Goal: Task Accomplishment & Management: Manage account settings

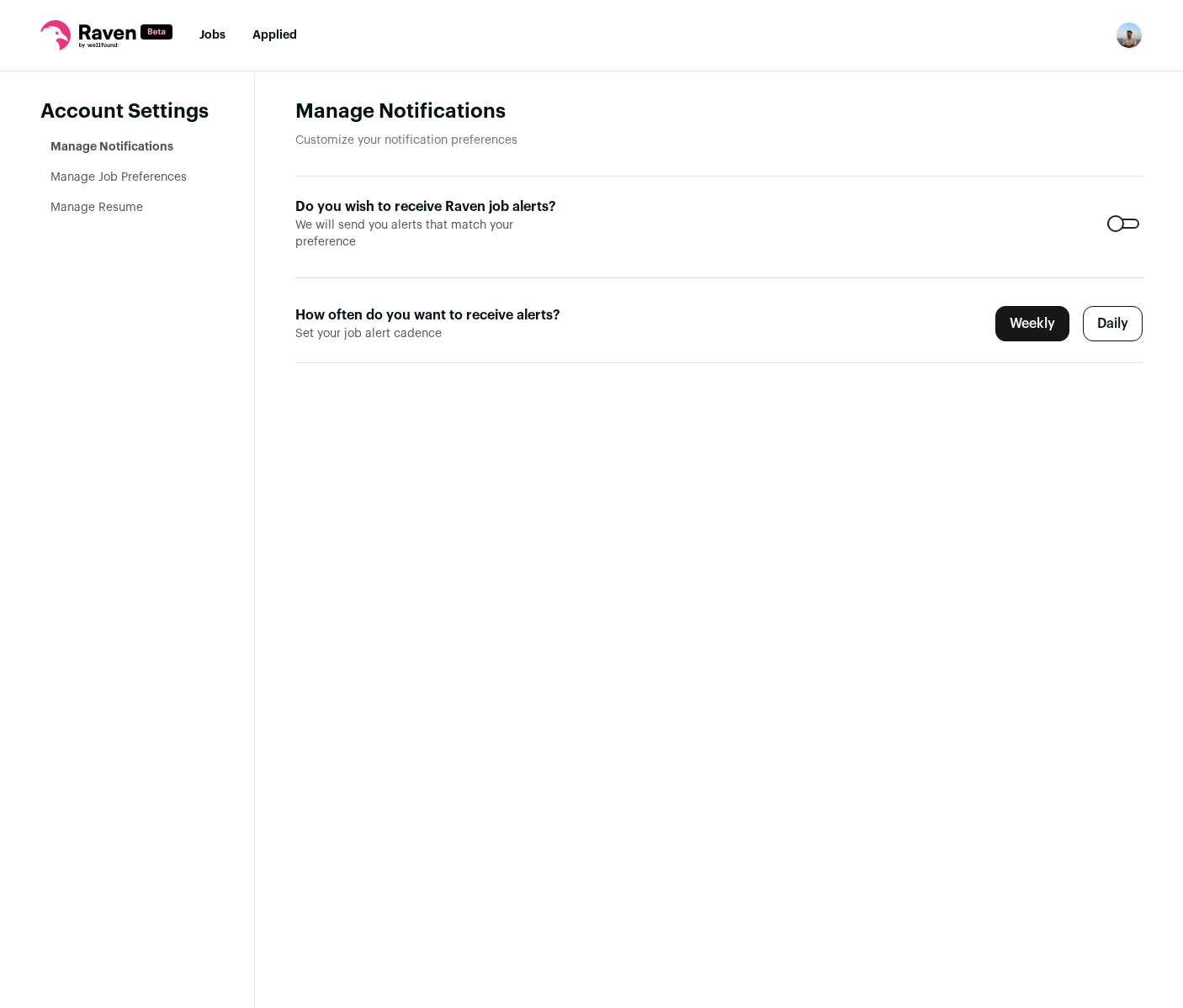
click at [97, 38] on icon at bounding box center [108, 32] width 57 height 15
click at [97, 26] on icon at bounding box center [107, 35] width 132 height 30
click at [215, 36] on link "Jobs" at bounding box center [212, 35] width 26 height 11
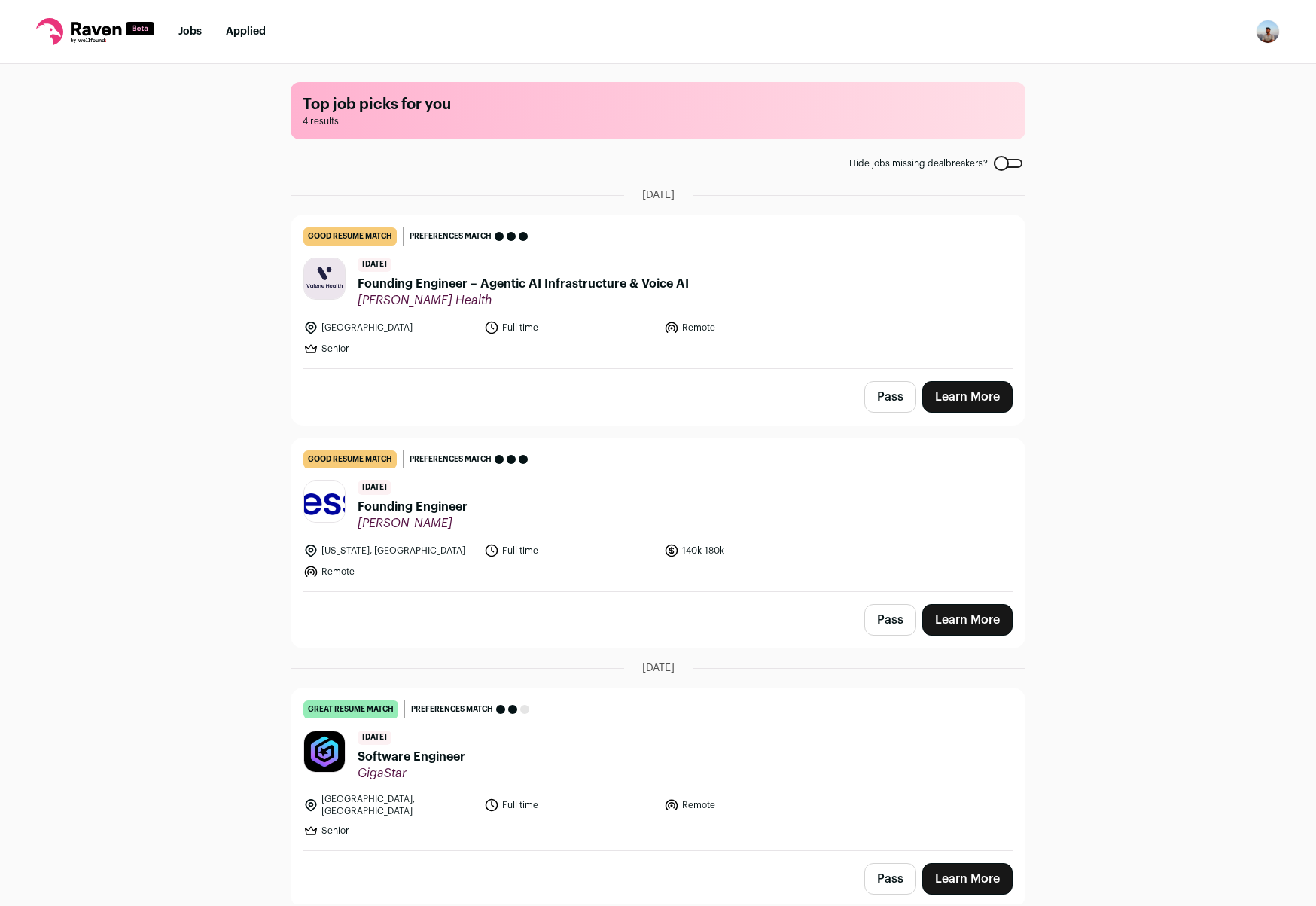
click at [172, 453] on div "Top job picks for you 4 results Hide jobs missing dealbreakers? [DATE] good res…" at bounding box center [658, 484] width 1316 height 839
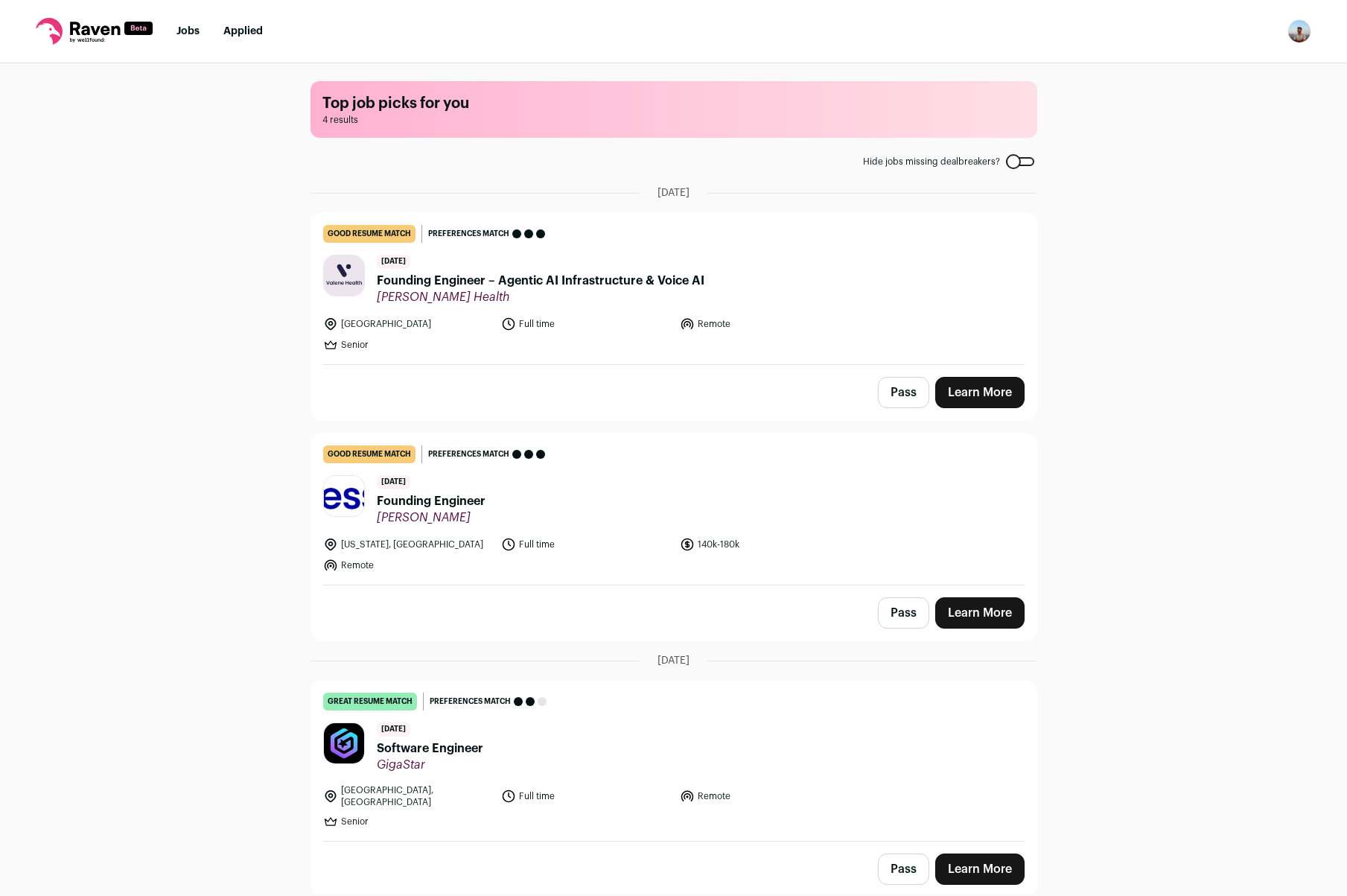
click at [1046, 31] on img "Open dropdown" at bounding box center [1299, 31] width 24 height 24
click at [1046, 65] on link "Settings" at bounding box center [1228, 69] width 165 height 36
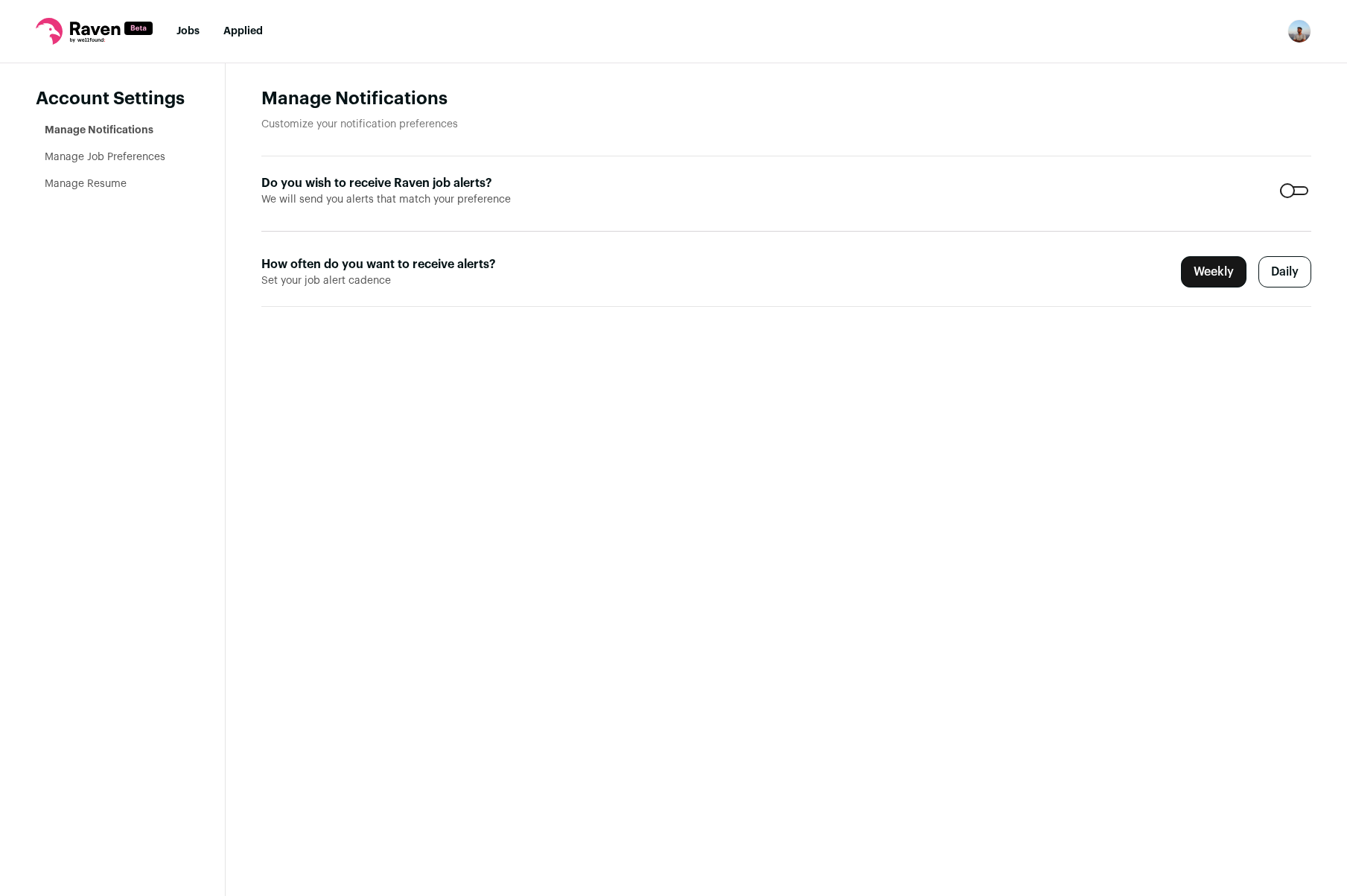
click at [117, 120] on aside "Account Settings Manage Notifications Manage Job Preferences Manage Resume" at bounding box center [113, 479] width 225 height 833
click at [103, 174] on ul "Manage Notifications Manage Job Preferences Manage Resume" at bounding box center [117, 157] width 144 height 68
click at [98, 163] on li "Manage Job Preferences" at bounding box center [117, 157] width 144 height 15
click at [89, 150] on li "Manage Job Preferences" at bounding box center [117, 157] width 144 height 15
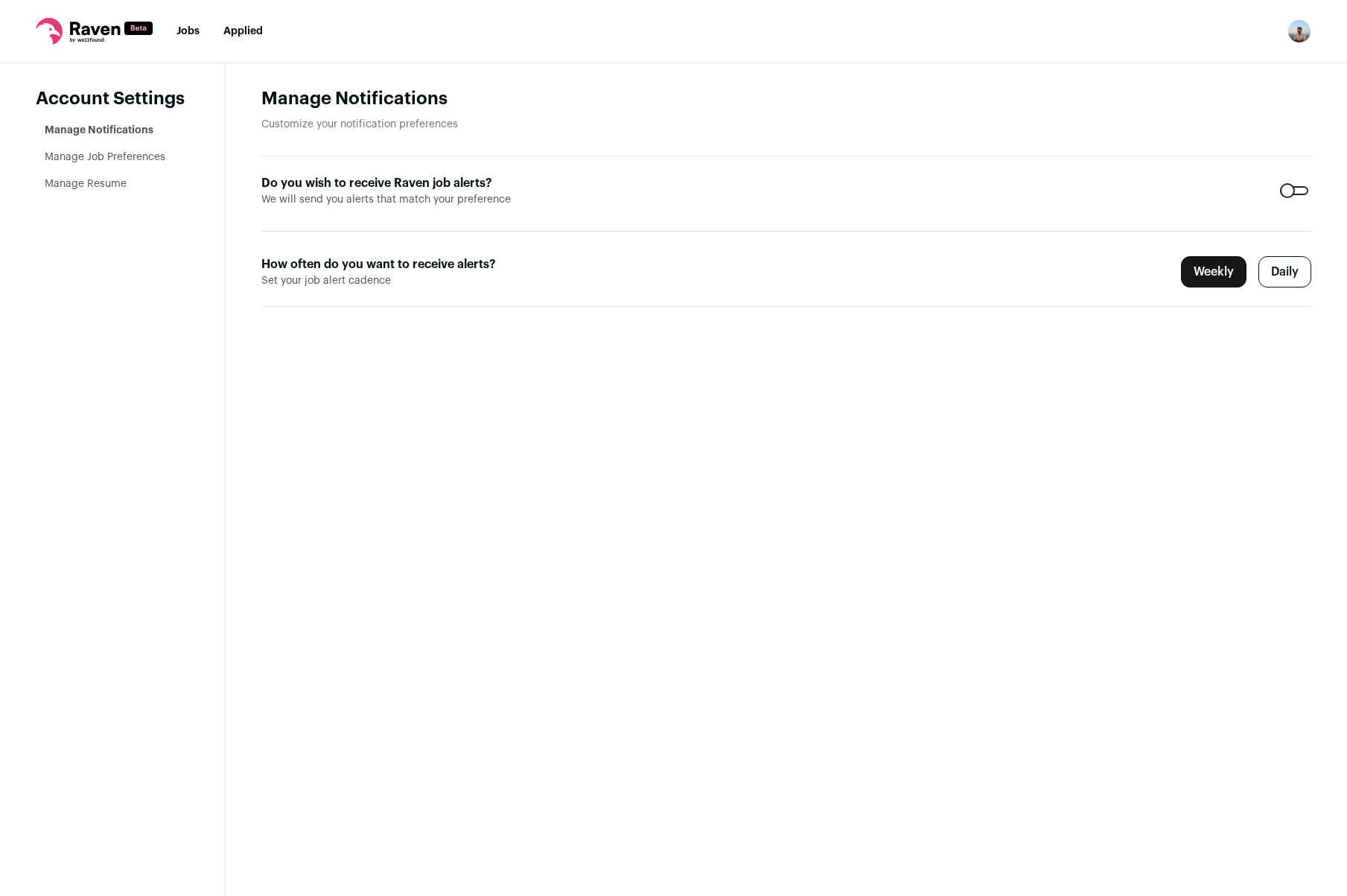
click at [73, 152] on link "Manage Job Preferences" at bounding box center [105, 157] width 120 height 10
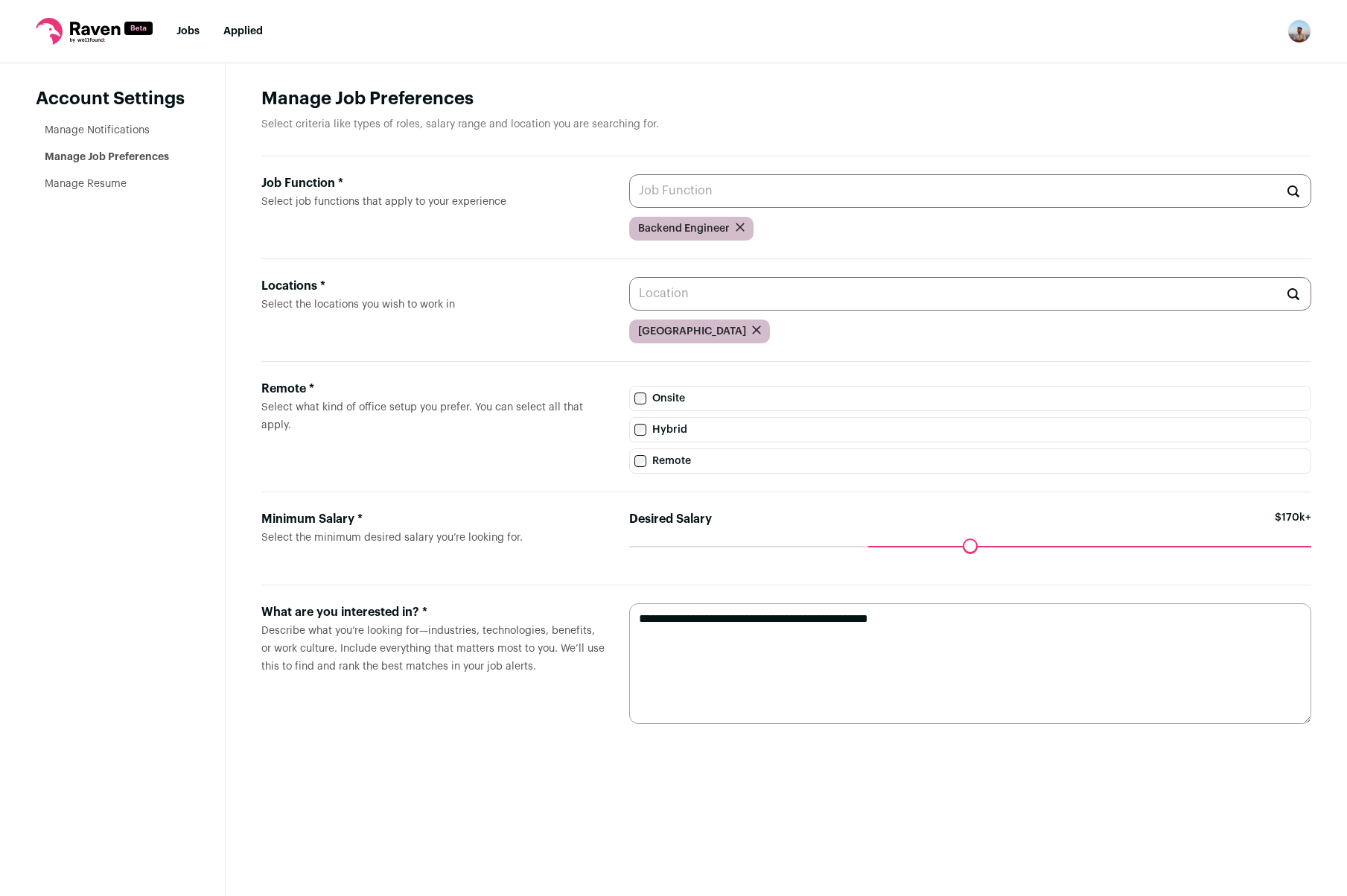
click at [975, 630] on textarea "**********" at bounding box center [971, 663] width 683 height 120
click at [782, 190] on input "Job Function * Select job functions that apply to your experience" at bounding box center [971, 191] width 683 height 33
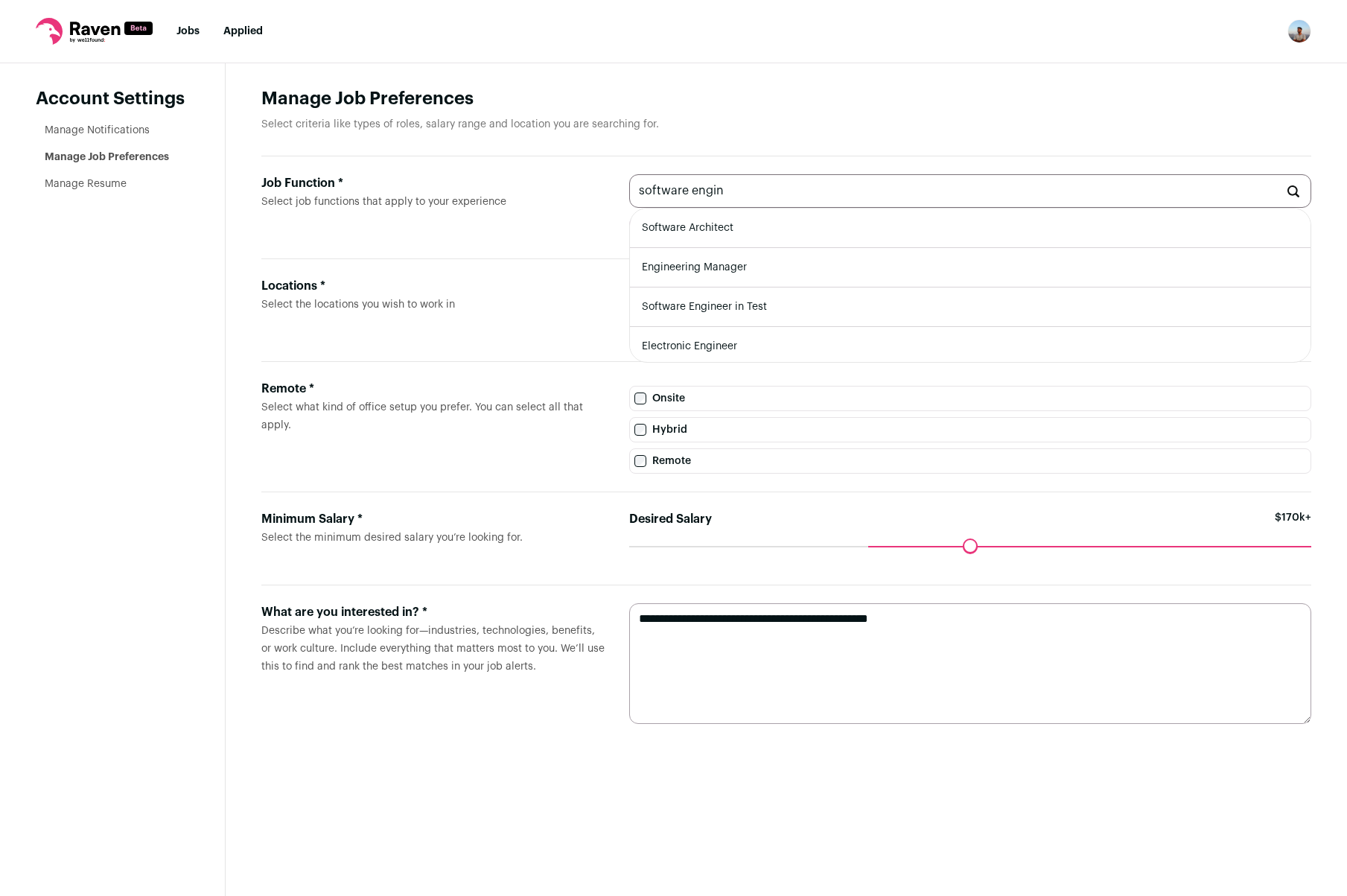
click at [755, 224] on li "Software Architect" at bounding box center [971, 228] width 681 height 39
type input "Software Architect"
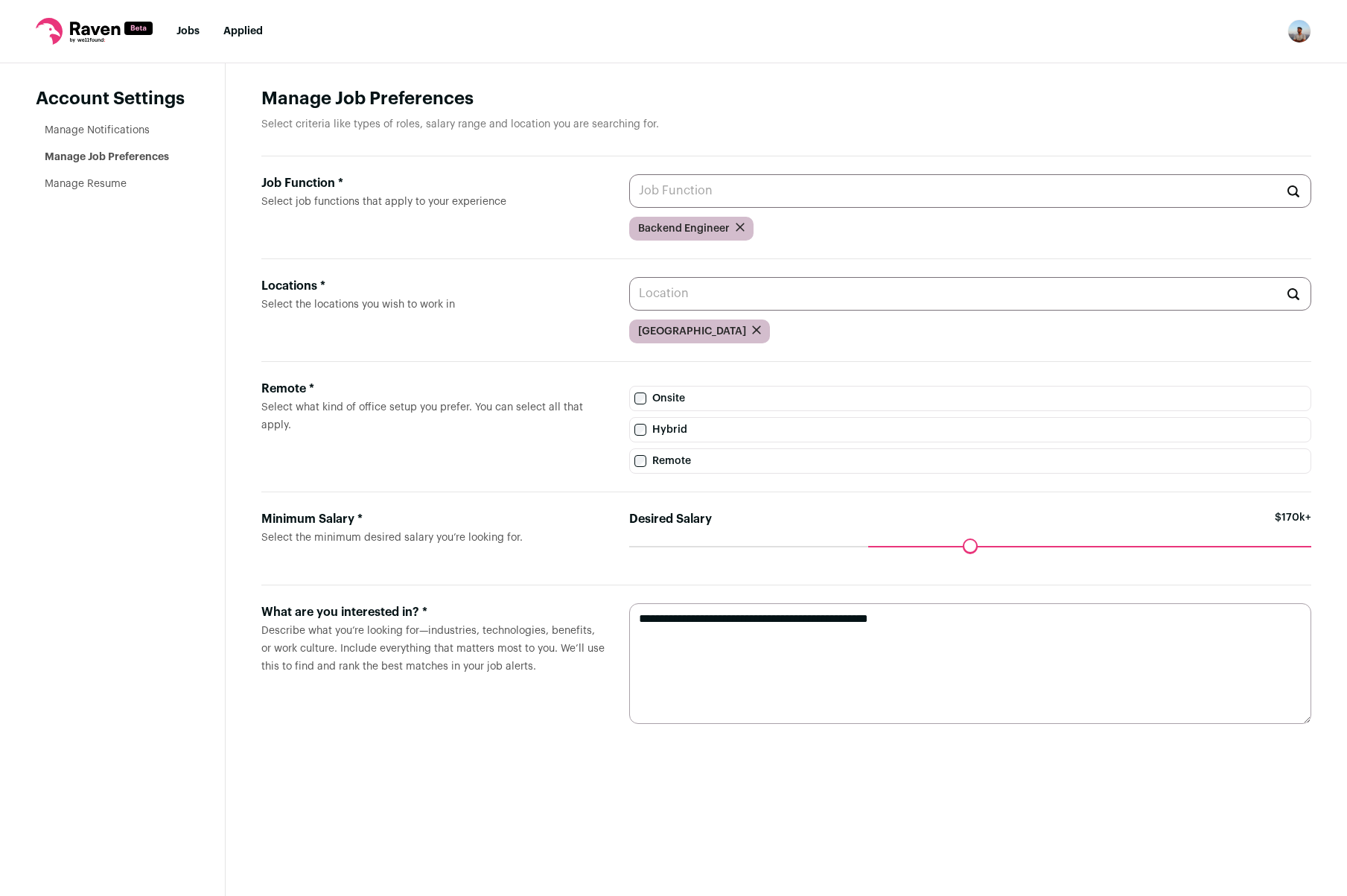
click at [783, 195] on input "Job Function * Select job functions that apply to your experience" at bounding box center [971, 191] width 683 height 33
click at [746, 229] on li "Full-Stack Engineer" at bounding box center [971, 228] width 681 height 39
type input "Full-Stack Engineer"
click at [757, 198] on input "Job Function * Select job functions that apply to your experience" at bounding box center [971, 191] width 683 height 33
type input "ai engineer"
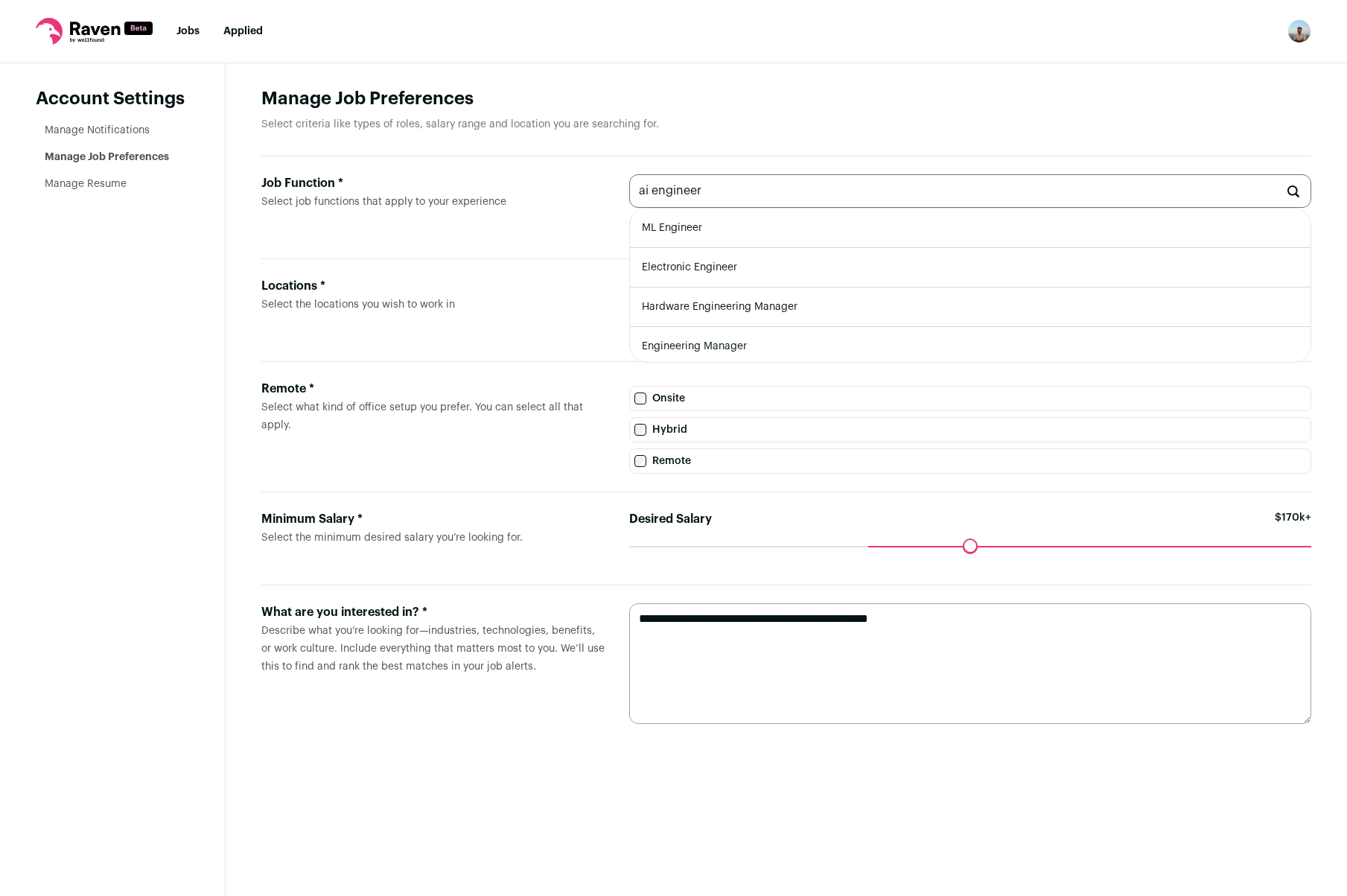
click at [485, 291] on div "Locations *" at bounding box center [433, 286] width 344 height 18
click at [630, 291] on input "Locations * Select the locations you wish to work in" at bounding box center [971, 294] width 683 height 33
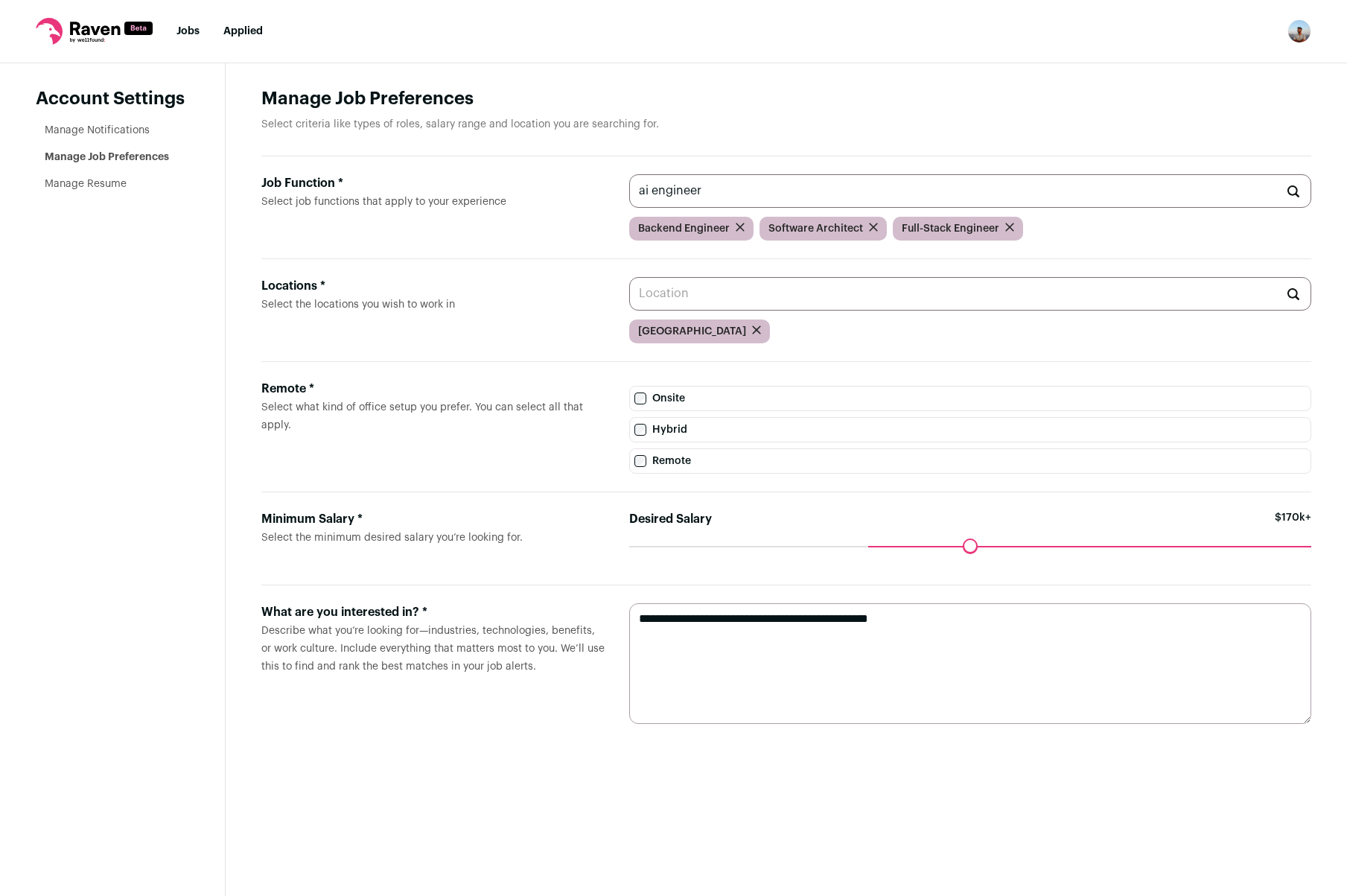
drag, startPoint x: 754, startPoint y: 183, endPoint x: 747, endPoint y: 202, distance: 20.2
click at [747, 202] on input "ai engineer" at bounding box center [971, 191] width 683 height 33
click at [675, 288] on input "Locations * Select the locations you wish to work in" at bounding box center [971, 294] width 683 height 33
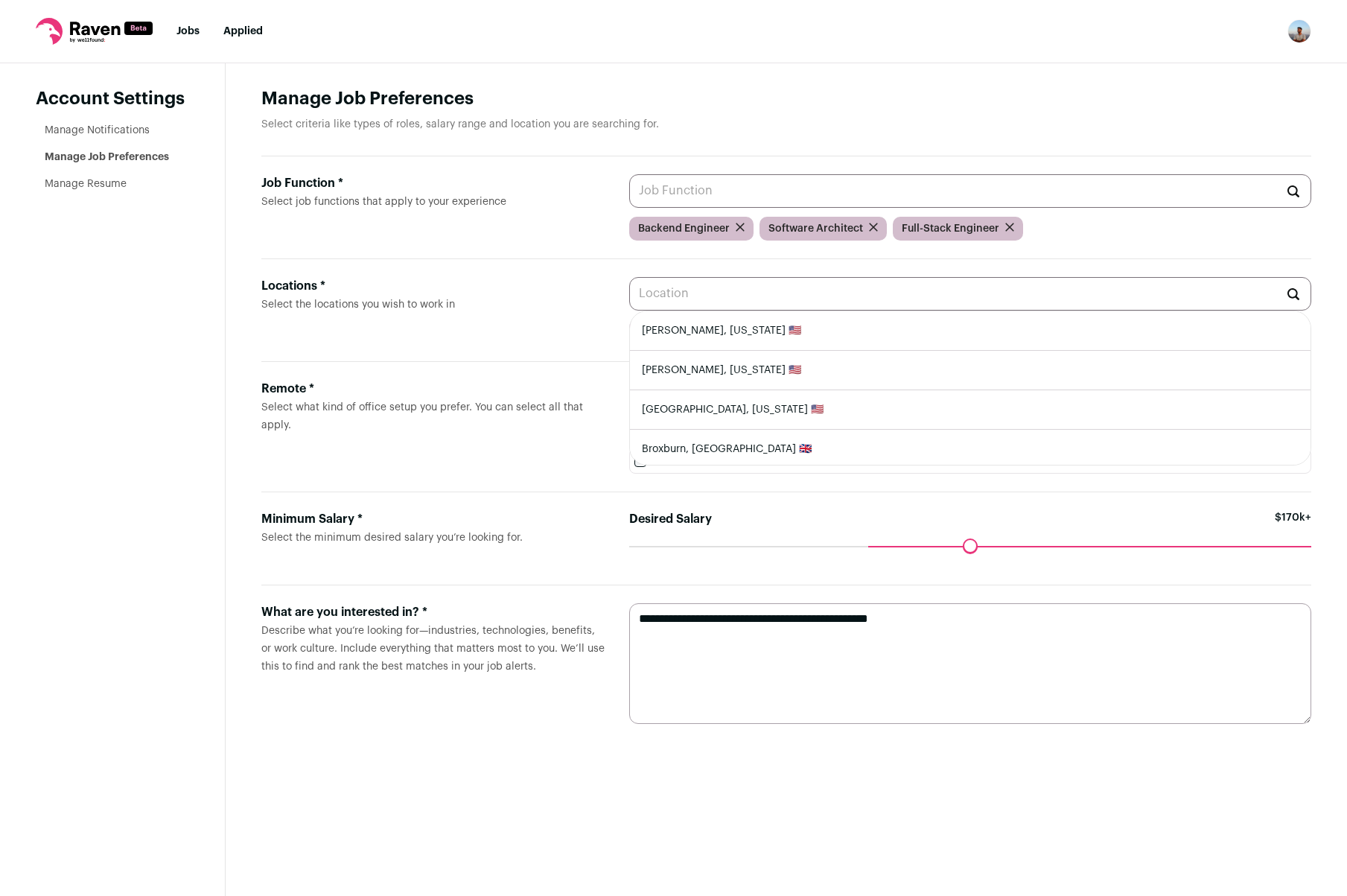
click at [458, 285] on div "Locations *" at bounding box center [433, 286] width 344 height 18
click at [630, 285] on input "Locations * Select the locations you wish to work in" at bounding box center [971, 294] width 683 height 33
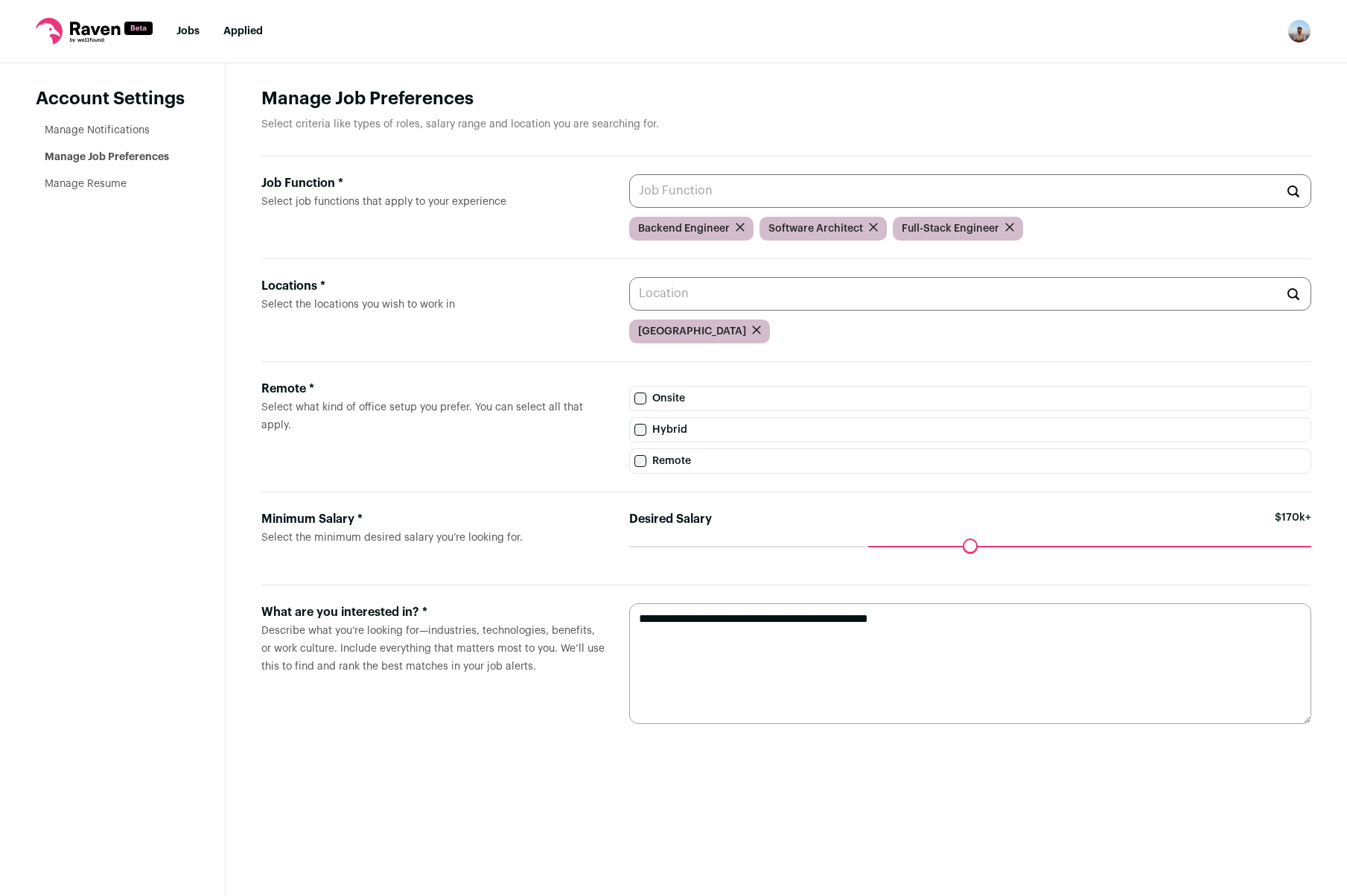
click at [438, 451] on label "Remote * Select what kind of office setup you prefer. You can select all that a…" at bounding box center [433, 427] width 344 height 94
click at [630, 311] on input "Locations * Select the locations you wish to work in" at bounding box center [971, 294] width 683 height 33
click at [1046, 593] on form "**********" at bounding box center [787, 663] width 1051 height 156
click at [1046, 640] on textarea "**********" at bounding box center [971, 663] width 683 height 120
click at [1046, 654] on textarea "**********" at bounding box center [971, 663] width 683 height 120
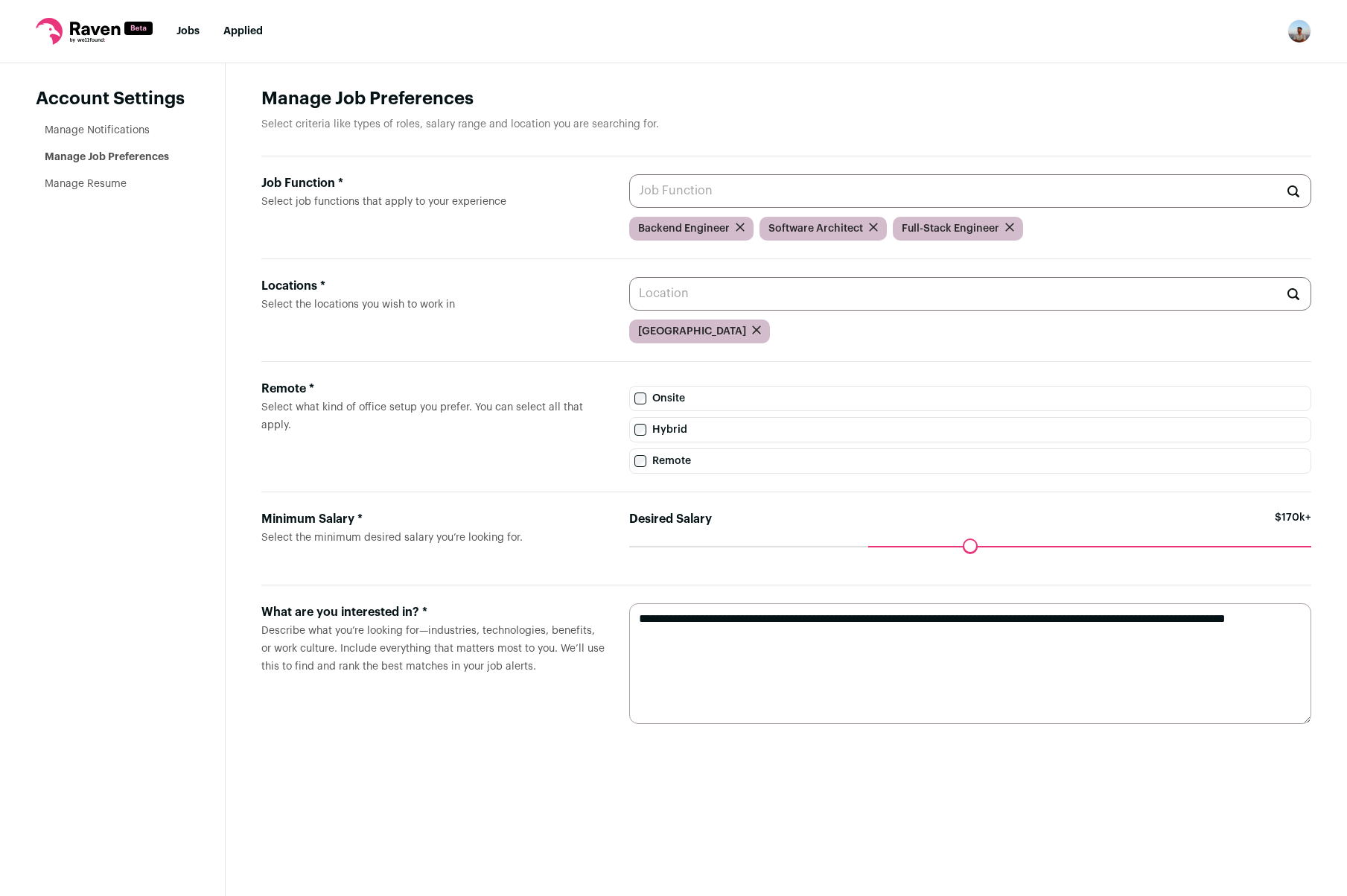
drag, startPoint x: 777, startPoint y: 658, endPoint x: 772, endPoint y: 645, distance: 13.9
click at [777, 658] on textarea "**********" at bounding box center [971, 663] width 683 height 120
type textarea "**********"
